Goal: Task Accomplishment & Management: Use online tool/utility

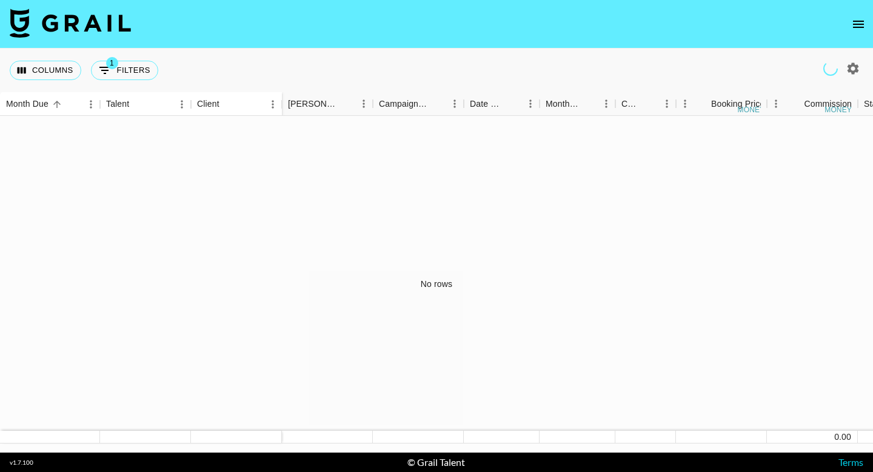
click at [842, 69] on button "button" at bounding box center [852, 68] width 21 height 21
select select "[DATE]"
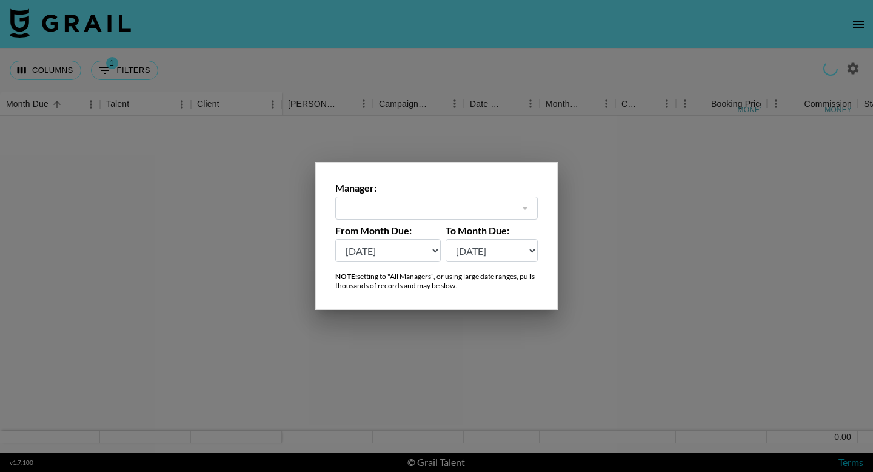
click at [458, 194] on div "Manager: ​" at bounding box center [436, 201] width 202 height 38
click at [525, 212] on div at bounding box center [524, 207] width 16 height 17
click at [414, 257] on select "[DATE] Aug '[DATE] Jun '[DATE] Apr '[DATE] Feb '[DATE] Dec '[DATE] Oct '[DATE] …" at bounding box center [387, 250] width 105 height 23
click at [335, 239] on select "[DATE] Aug '[DATE] Jun '[DATE] Apr '[DATE] Feb '[DATE] Dec '[DATE] Oct '[DATE] …" at bounding box center [387, 250] width 105 height 23
click at [526, 198] on div "​" at bounding box center [436, 207] width 202 height 23
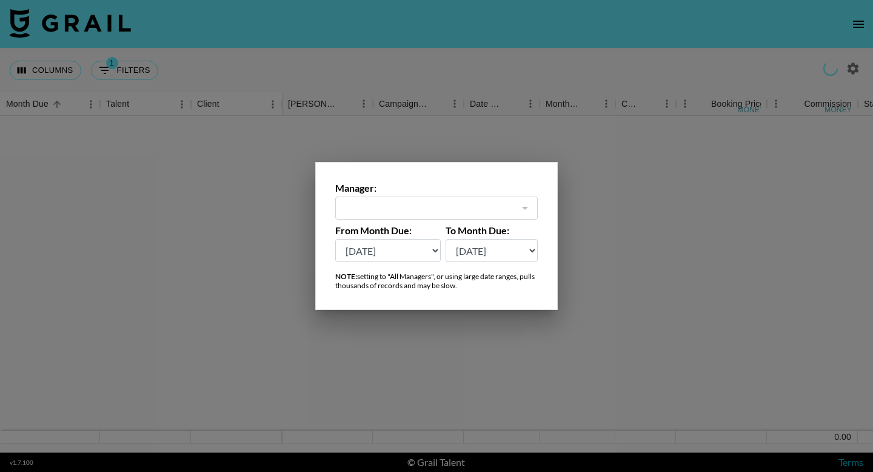
click at [527, 207] on div at bounding box center [524, 207] width 16 height 17
click at [597, 221] on div at bounding box center [436, 236] width 873 height 472
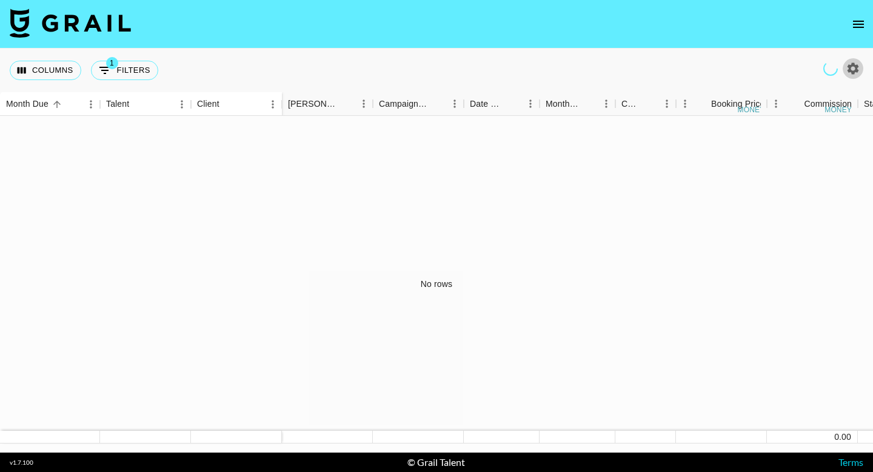
click at [856, 65] on icon "button" at bounding box center [853, 68] width 12 height 12
select select "[DATE]"
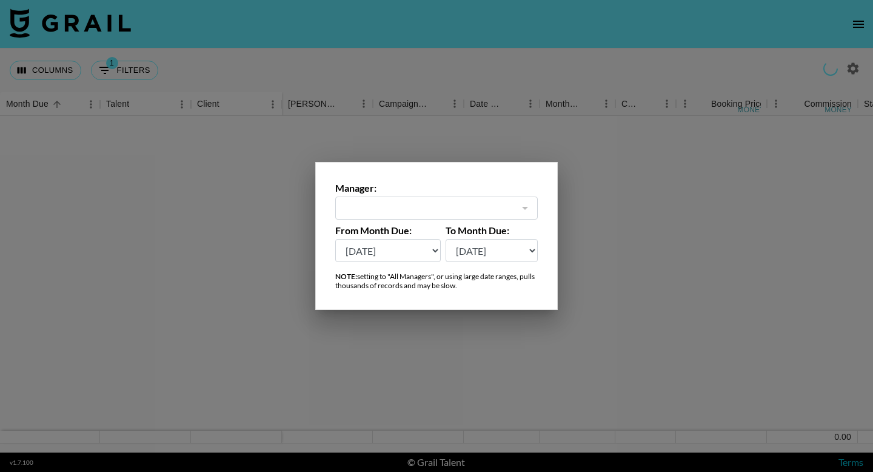
click at [522, 208] on div at bounding box center [524, 207] width 16 height 17
click at [610, 202] on div at bounding box center [436, 236] width 873 height 472
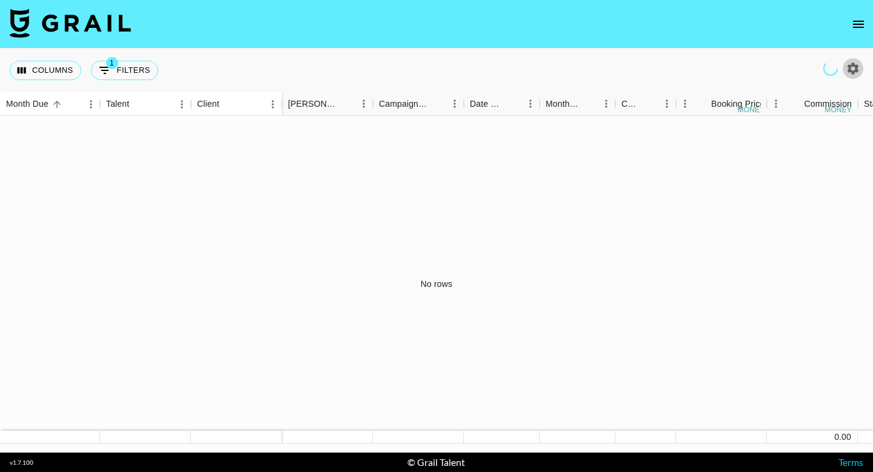
click at [851, 70] on icon "button" at bounding box center [853, 68] width 12 height 12
select select "[DATE]"
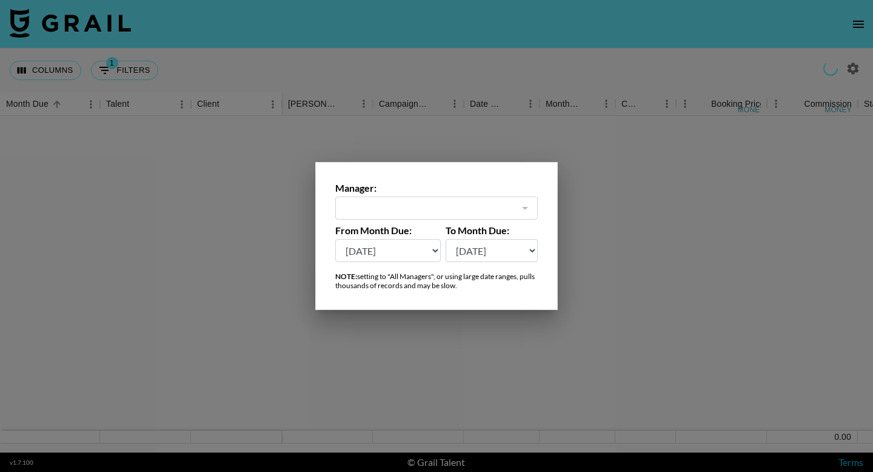
click at [363, 136] on div at bounding box center [436, 236] width 873 height 472
